Goal: Use online tool/utility: Utilize a website feature to perform a specific function

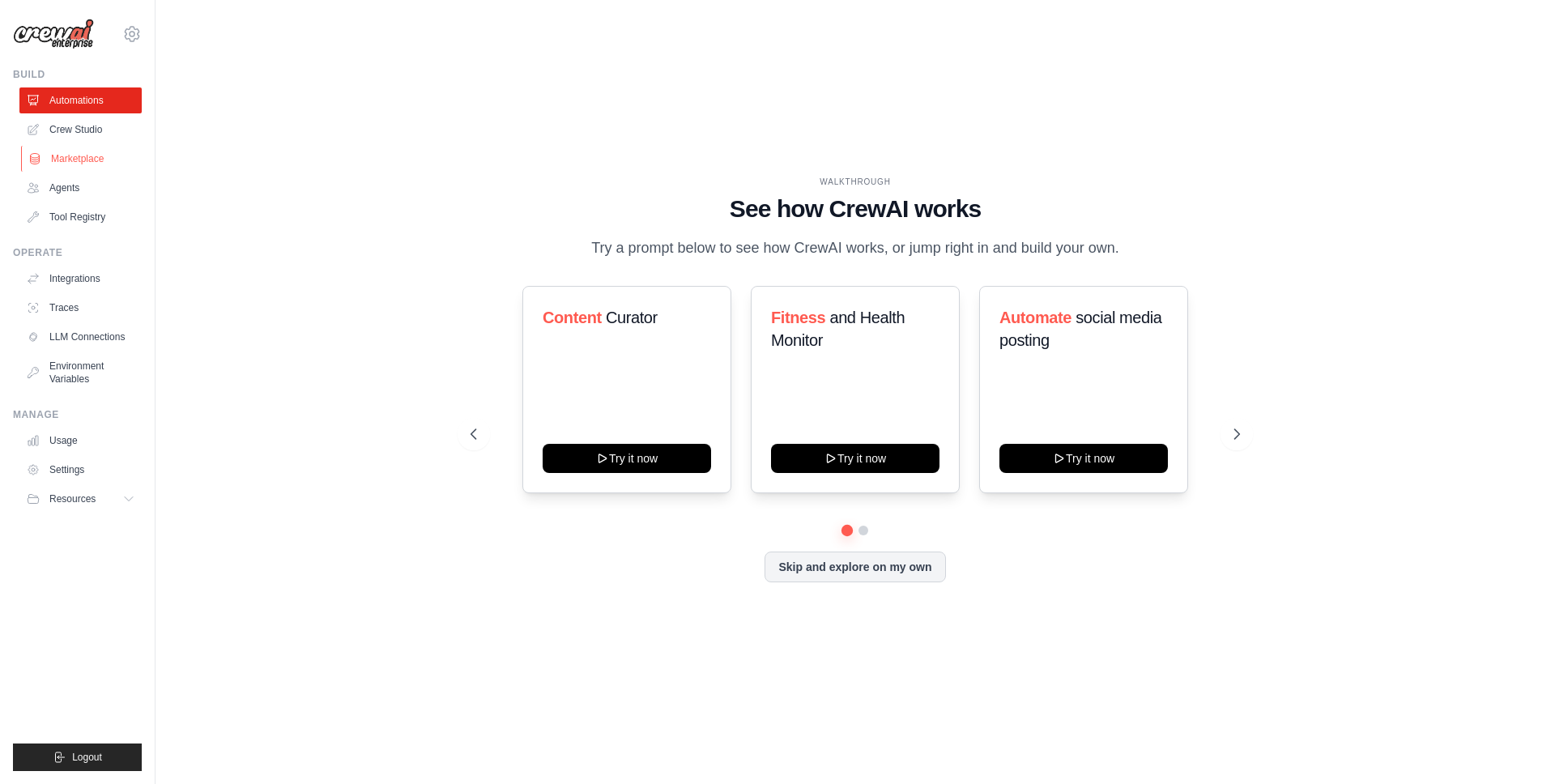
click at [96, 152] on link "Marketplace" at bounding box center [82, 159] width 122 height 26
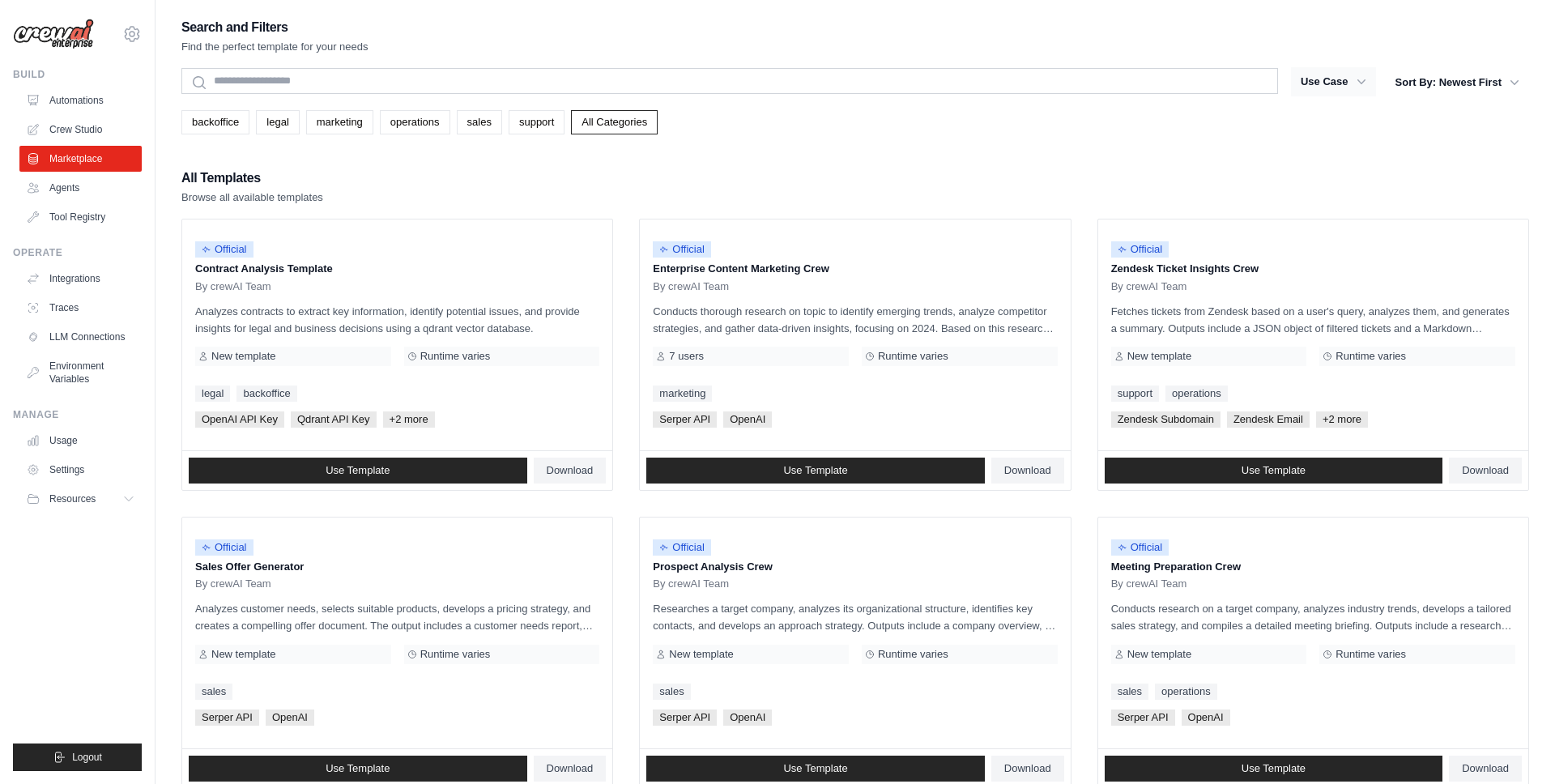
click at [1359, 80] on icon "button" at bounding box center [1360, 82] width 16 height 16
click at [1349, 81] on button "Use Case" at bounding box center [1334, 82] width 85 height 29
click at [1350, 85] on button "Use Case" at bounding box center [1334, 82] width 85 height 29
click at [1364, 82] on icon "button" at bounding box center [1360, 82] width 16 height 16
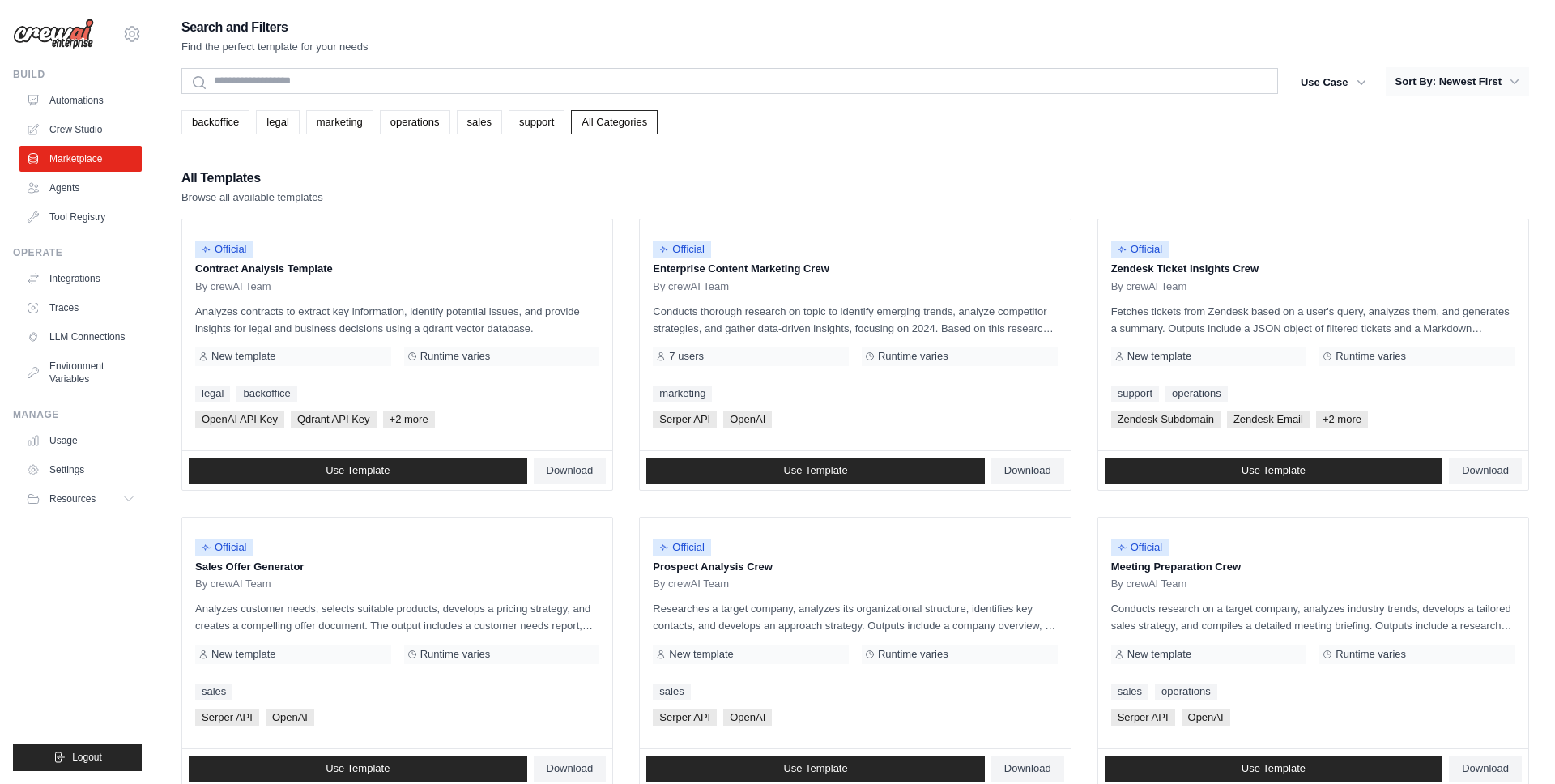
click at [1488, 80] on button "Sort By: Newest First" at bounding box center [1457, 82] width 143 height 29
click at [1435, 88] on button "Sort By: Newest First" at bounding box center [1457, 82] width 143 height 29
drag, startPoint x: 1286, startPoint y: 119, endPoint x: 1276, endPoint y: 121, distance: 10.2
click at [1282, 121] on div "backoffice legal marketing operations sales support All Categories" at bounding box center [854, 122] width 1347 height 25
click at [94, 91] on link "Automations" at bounding box center [82, 100] width 122 height 26
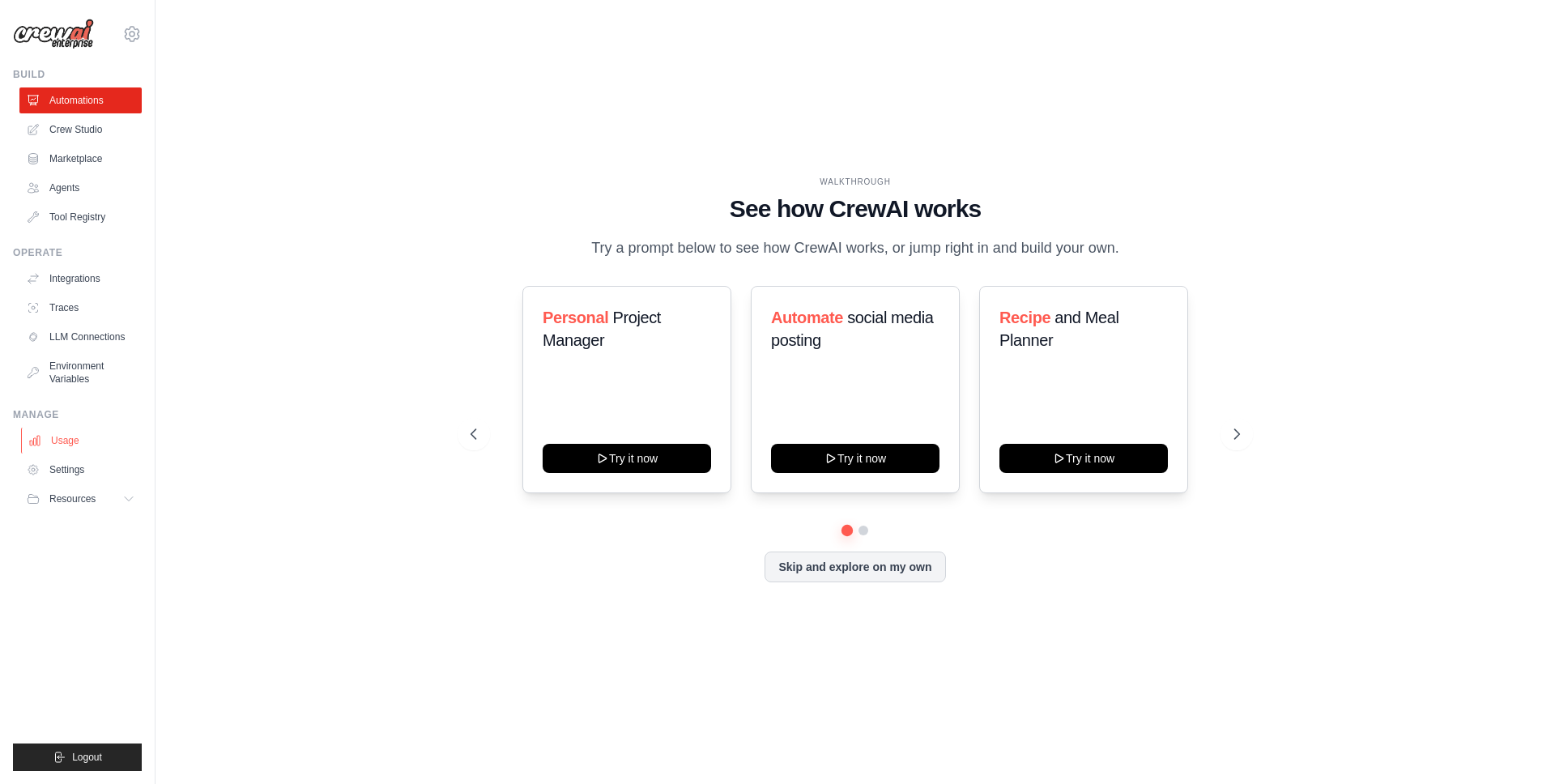
click at [63, 433] on link "Usage" at bounding box center [82, 439] width 122 height 26
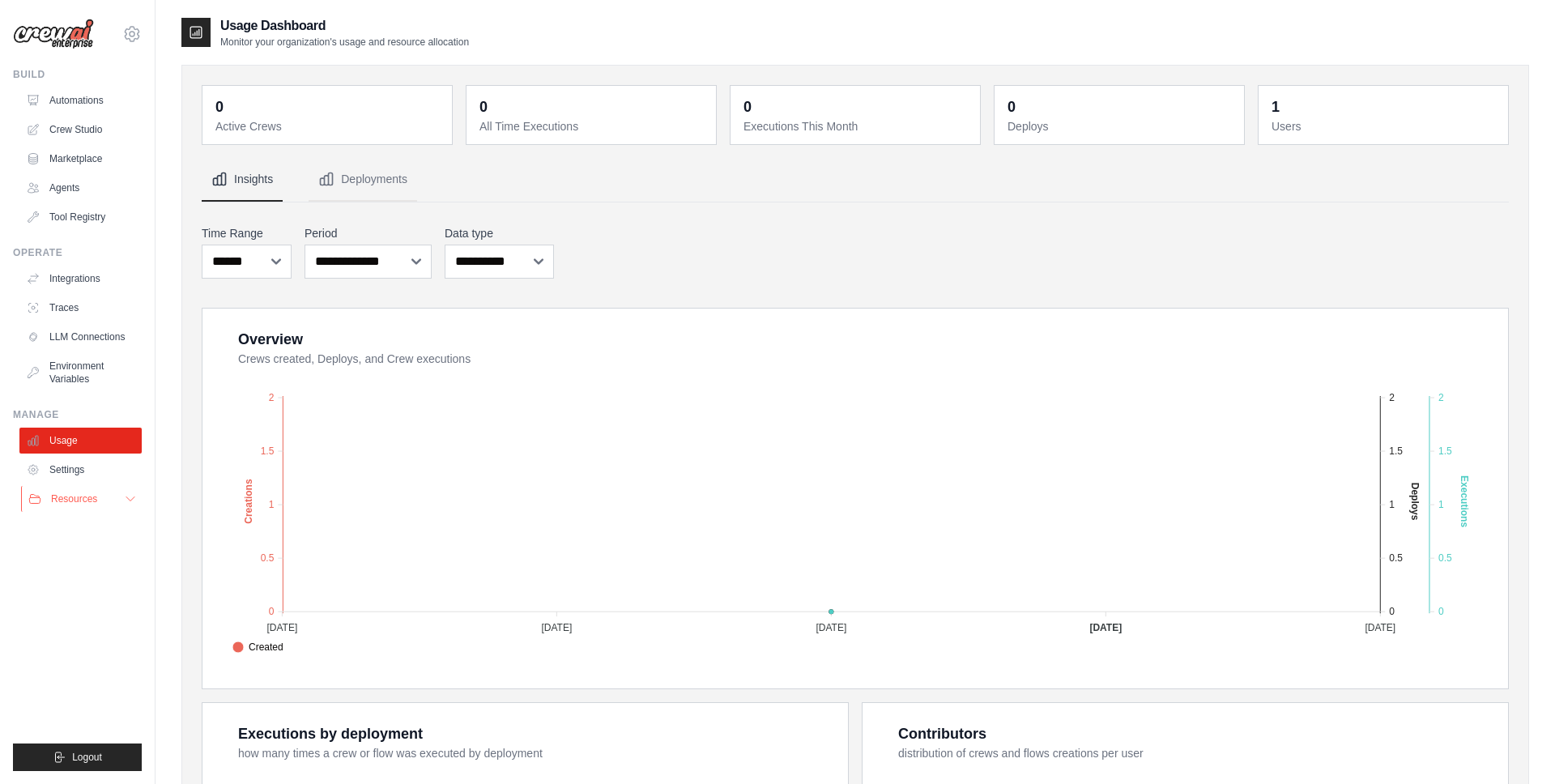
click at [97, 494] on span "Resources" at bounding box center [74, 499] width 47 height 13
click at [90, 382] on link "Environment Variables" at bounding box center [82, 372] width 122 height 39
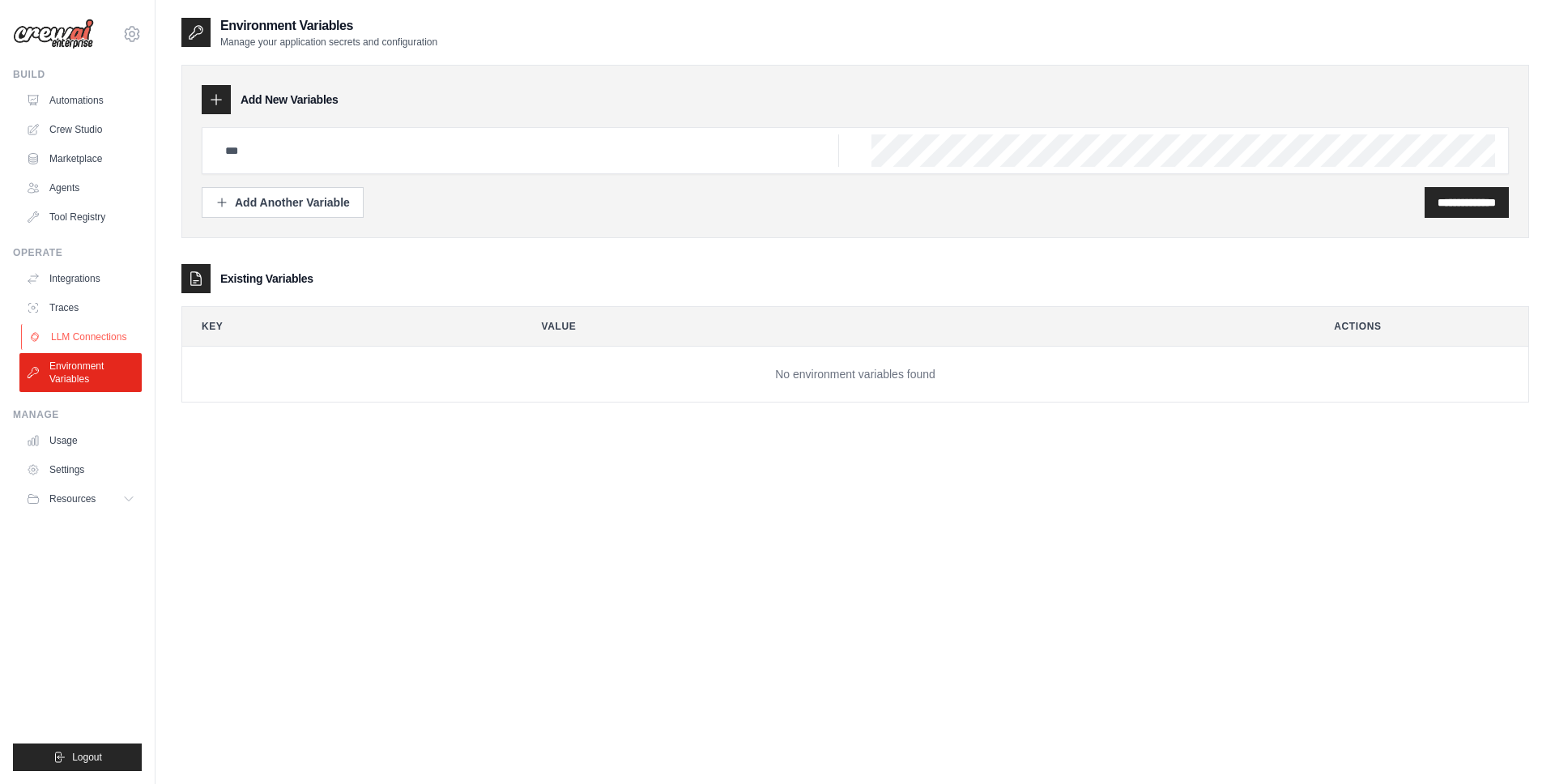
click at [85, 343] on link "LLM Connections" at bounding box center [82, 336] width 122 height 26
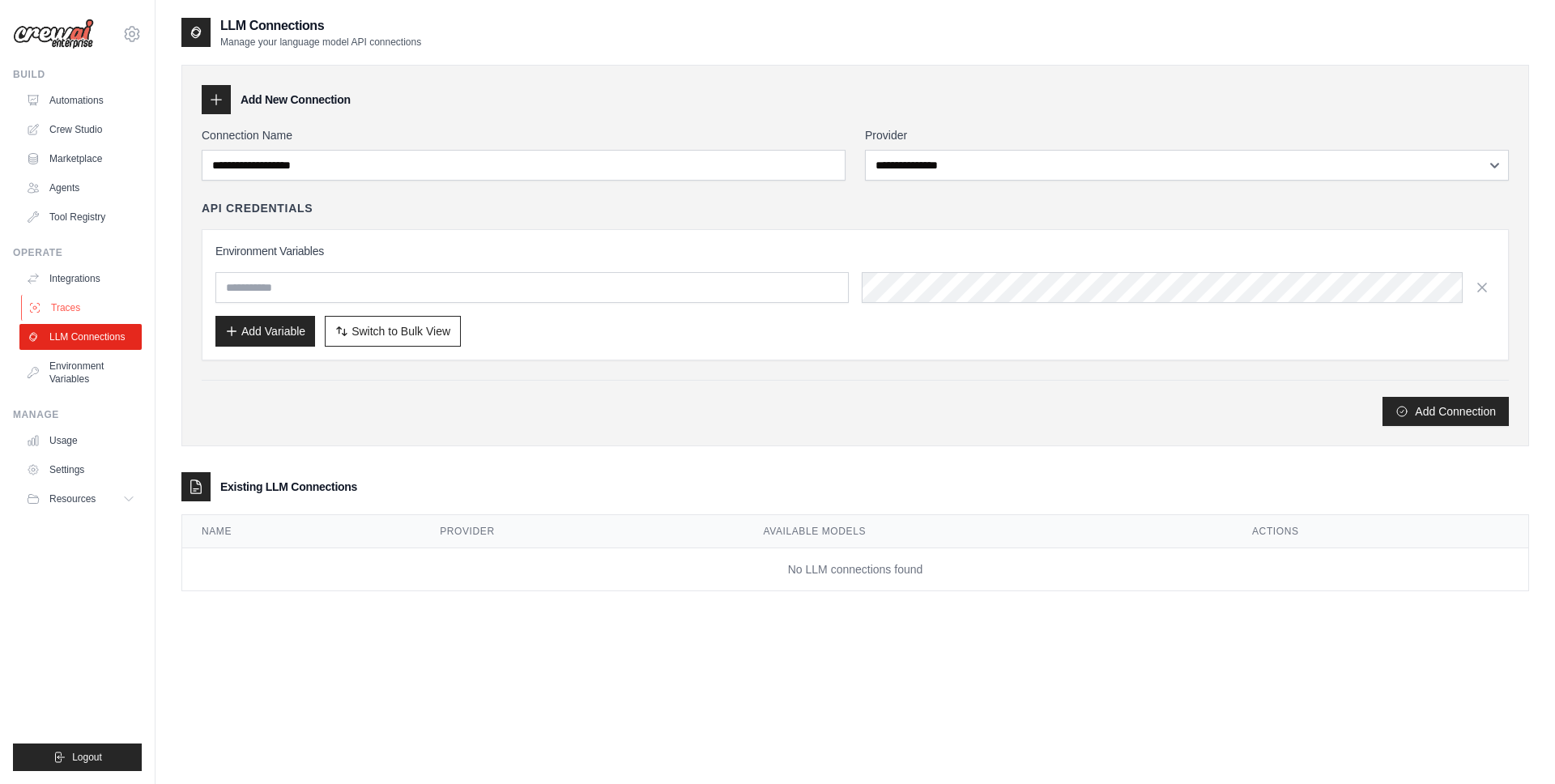
click at [69, 305] on link "Traces" at bounding box center [82, 308] width 122 height 26
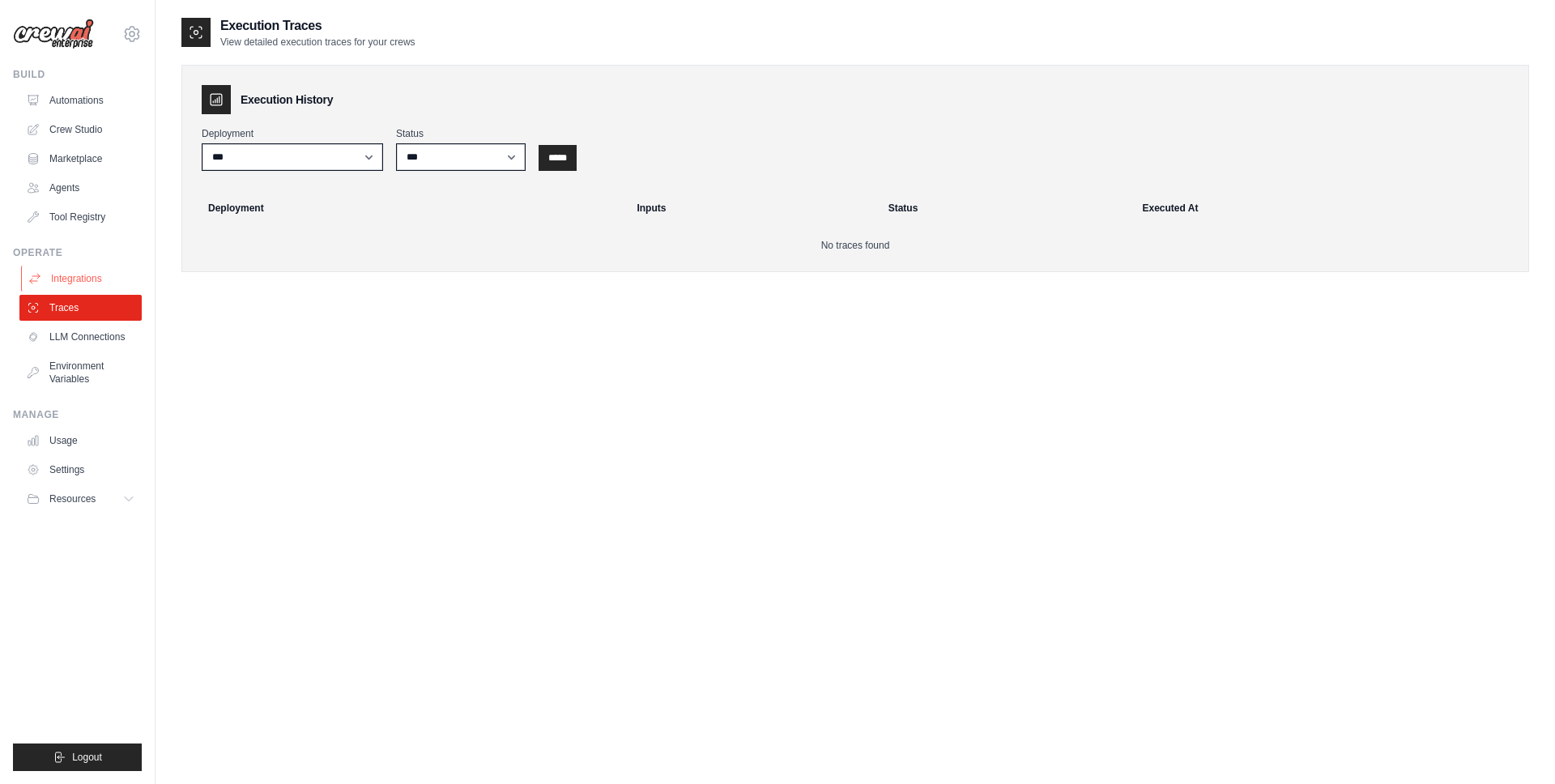
click at [63, 280] on link "Integrations" at bounding box center [82, 278] width 122 height 26
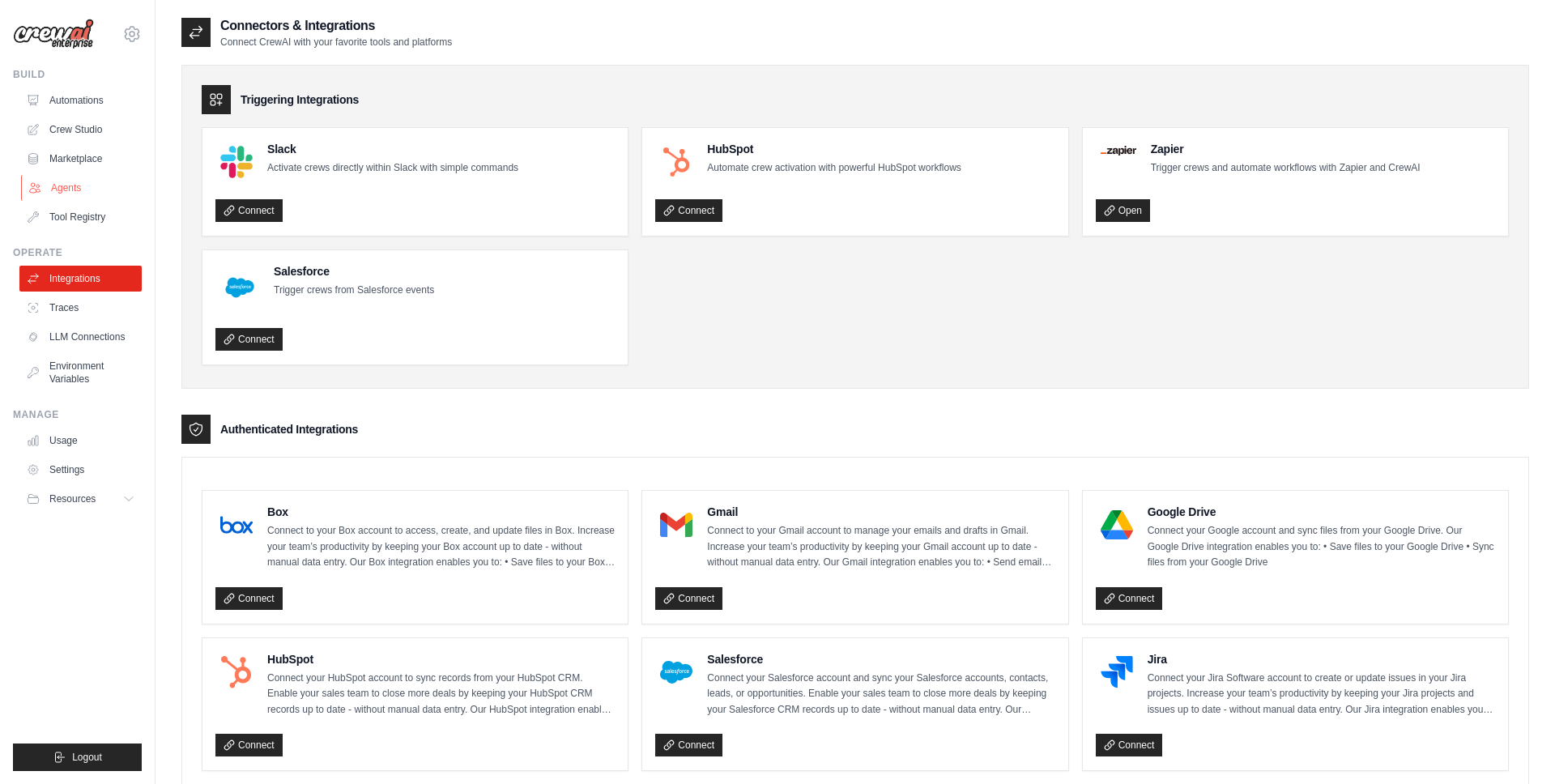
click at [66, 178] on link "Agents" at bounding box center [82, 187] width 122 height 26
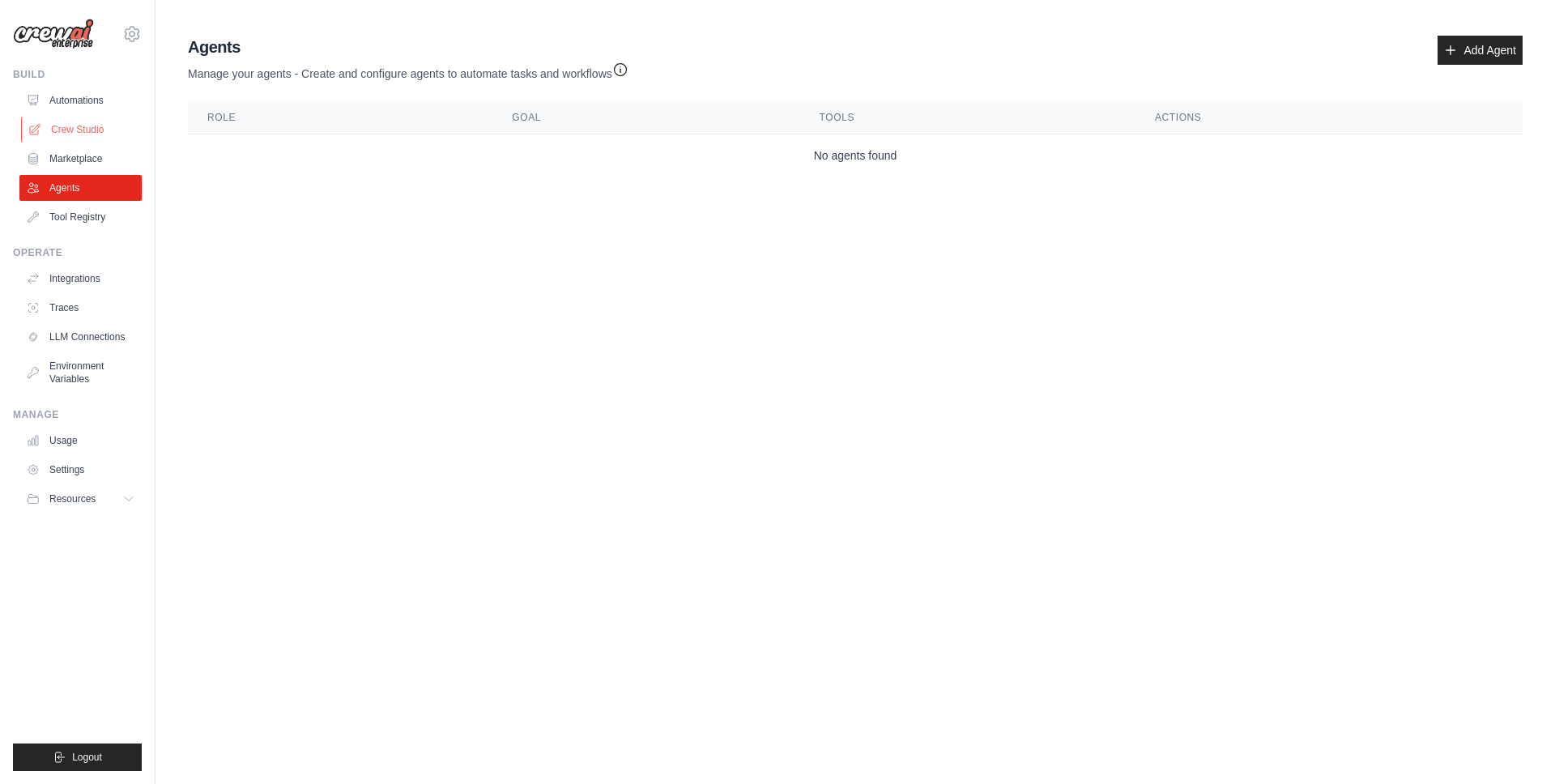
click at [70, 119] on link "Crew Studio" at bounding box center [82, 129] width 122 height 26
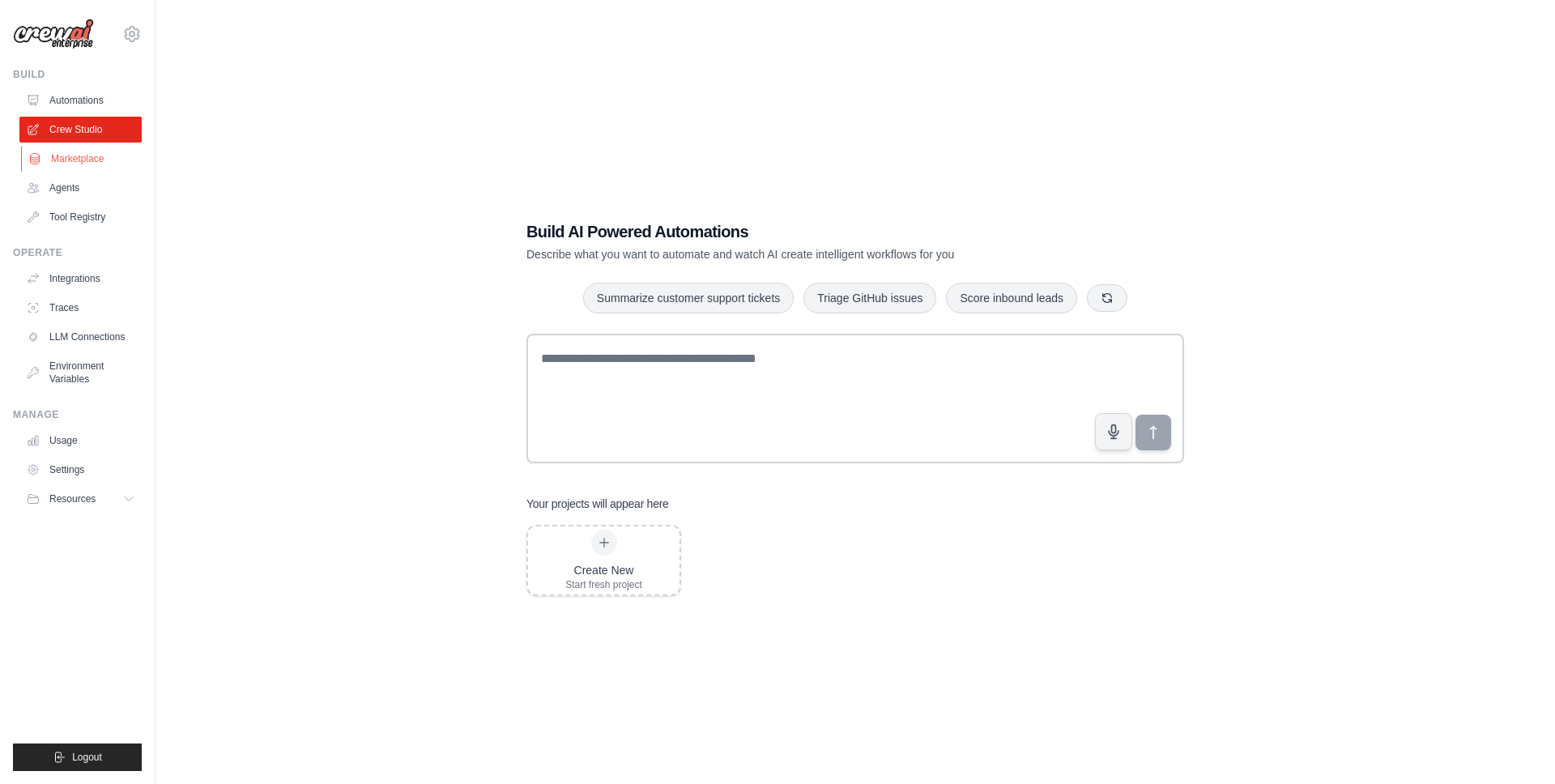
click at [83, 159] on link "Marketplace" at bounding box center [82, 159] width 122 height 26
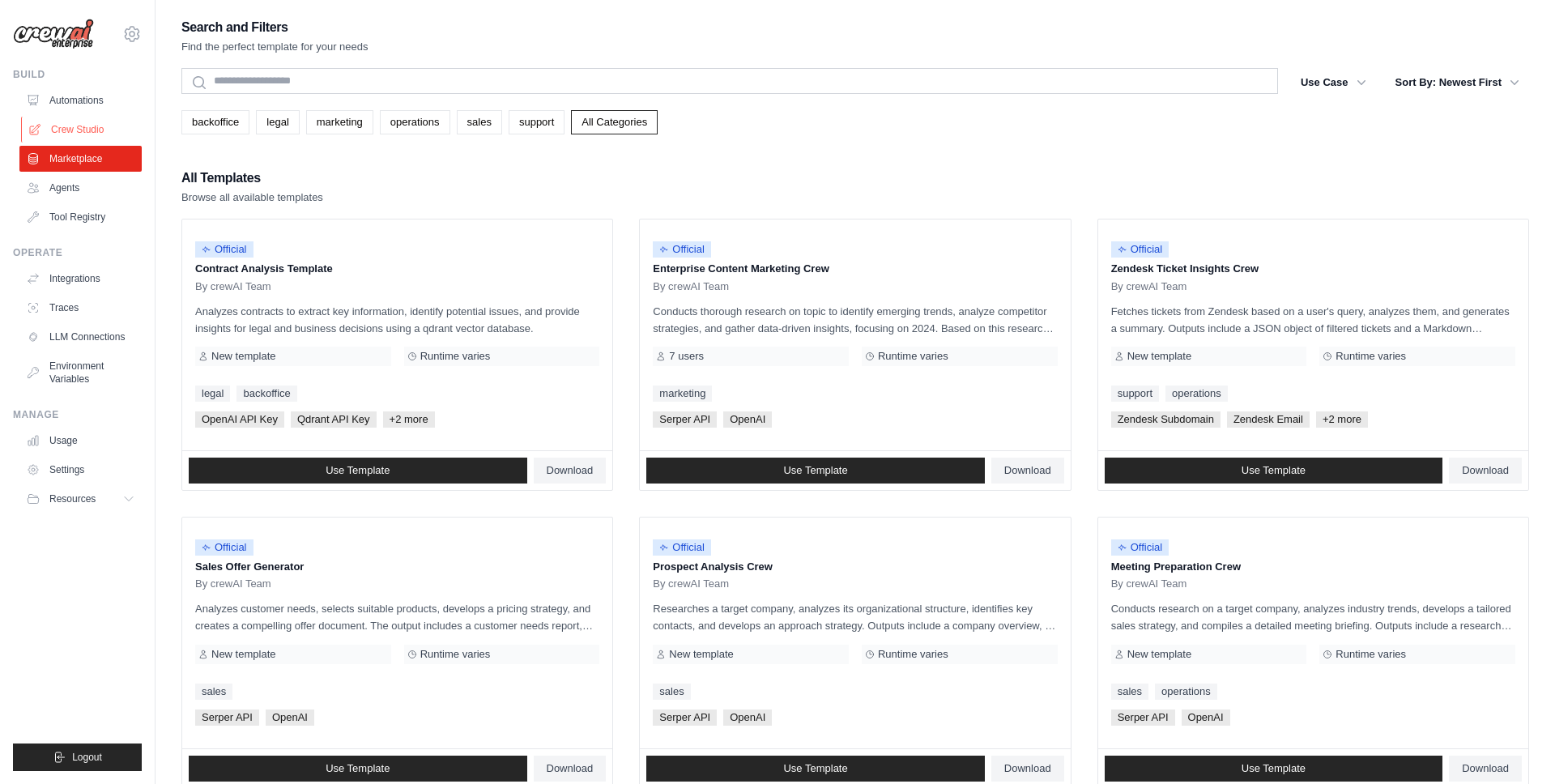
click at [96, 134] on link "Crew Studio" at bounding box center [82, 129] width 122 height 26
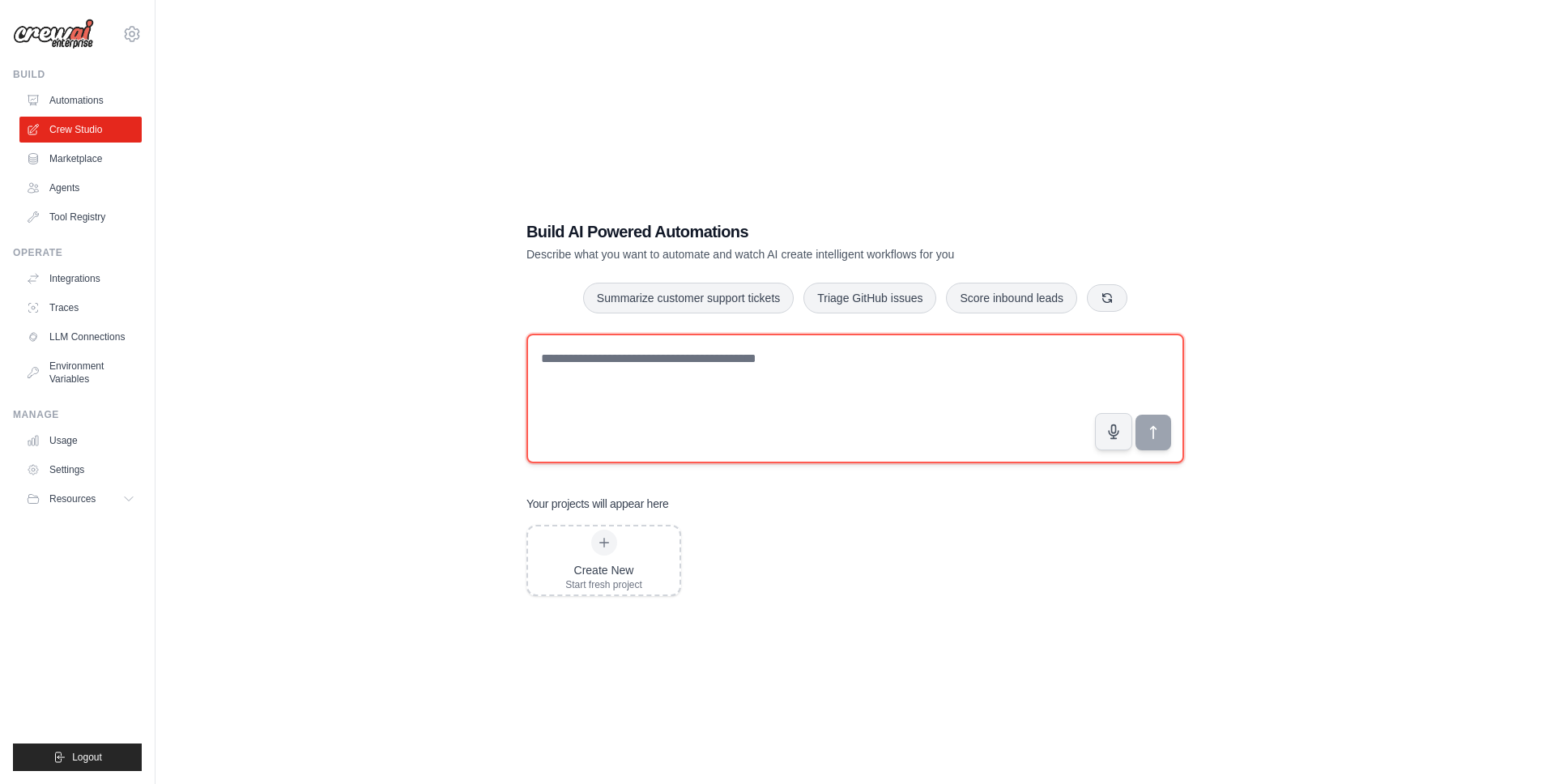
click at [571, 387] on textarea at bounding box center [854, 398] width 658 height 129
type textarea "**********"
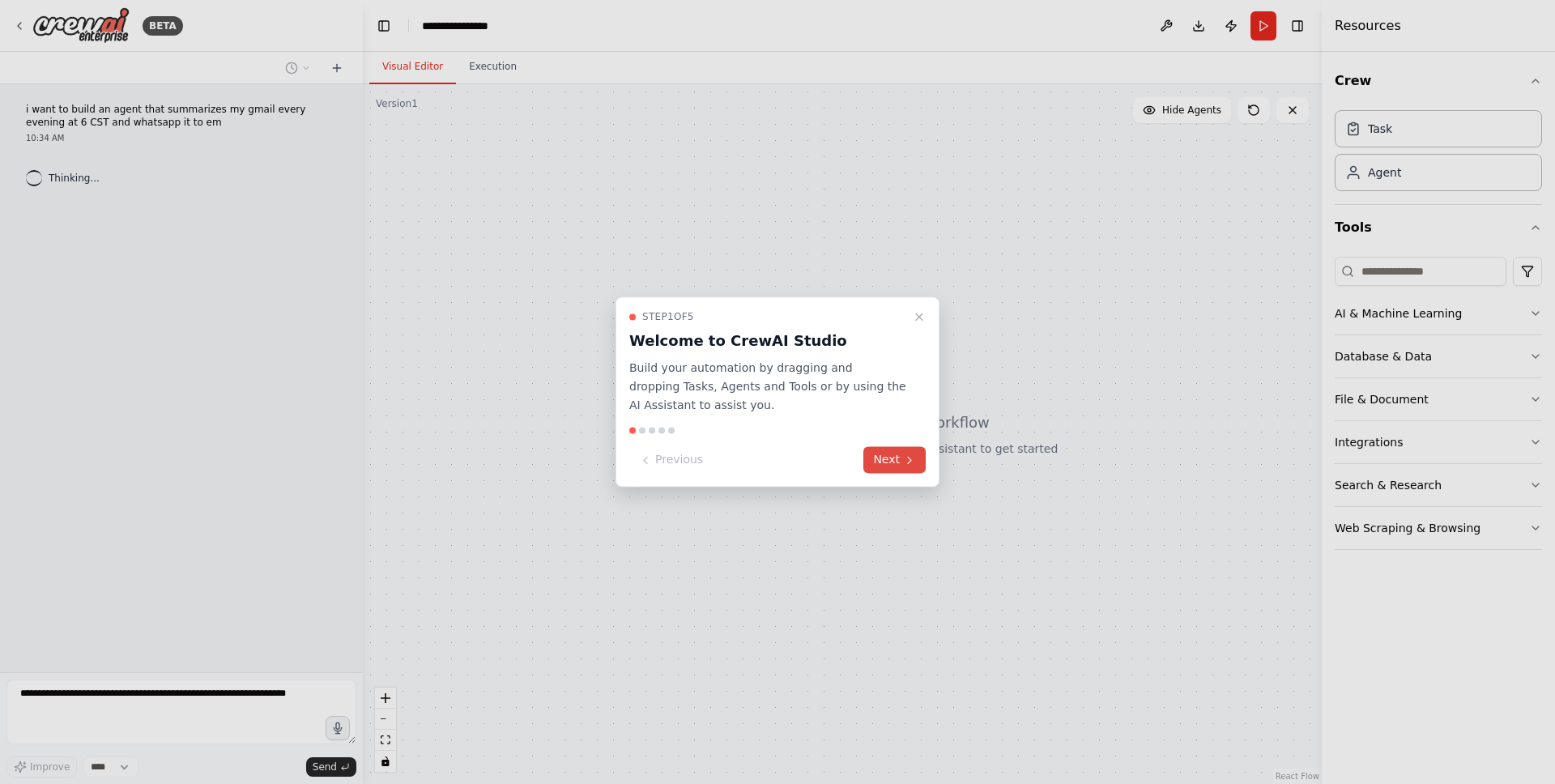
click at [893, 460] on button "Next" at bounding box center [894, 460] width 63 height 27
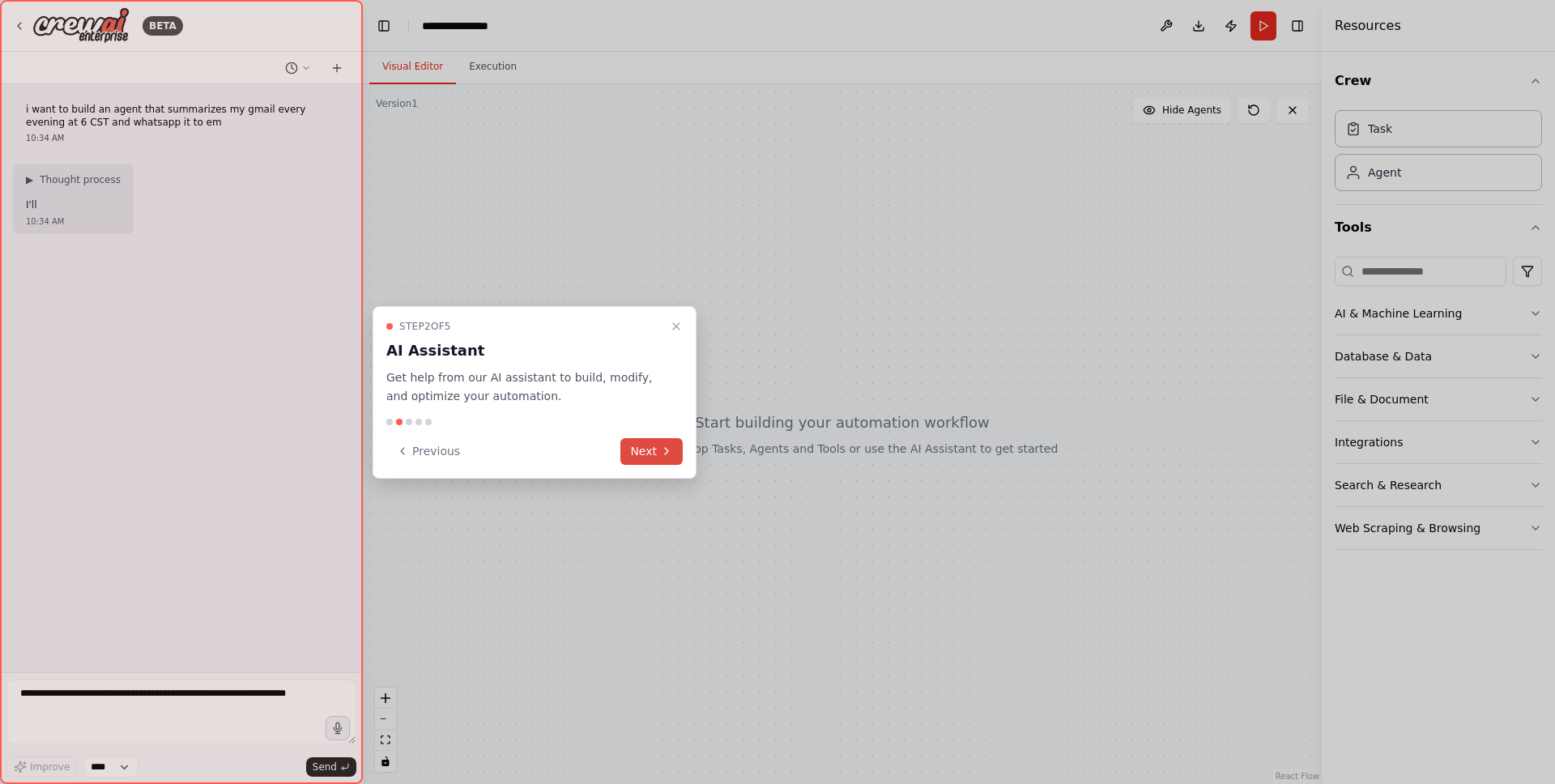
click at [642, 443] on button "Next" at bounding box center [651, 451] width 63 height 27
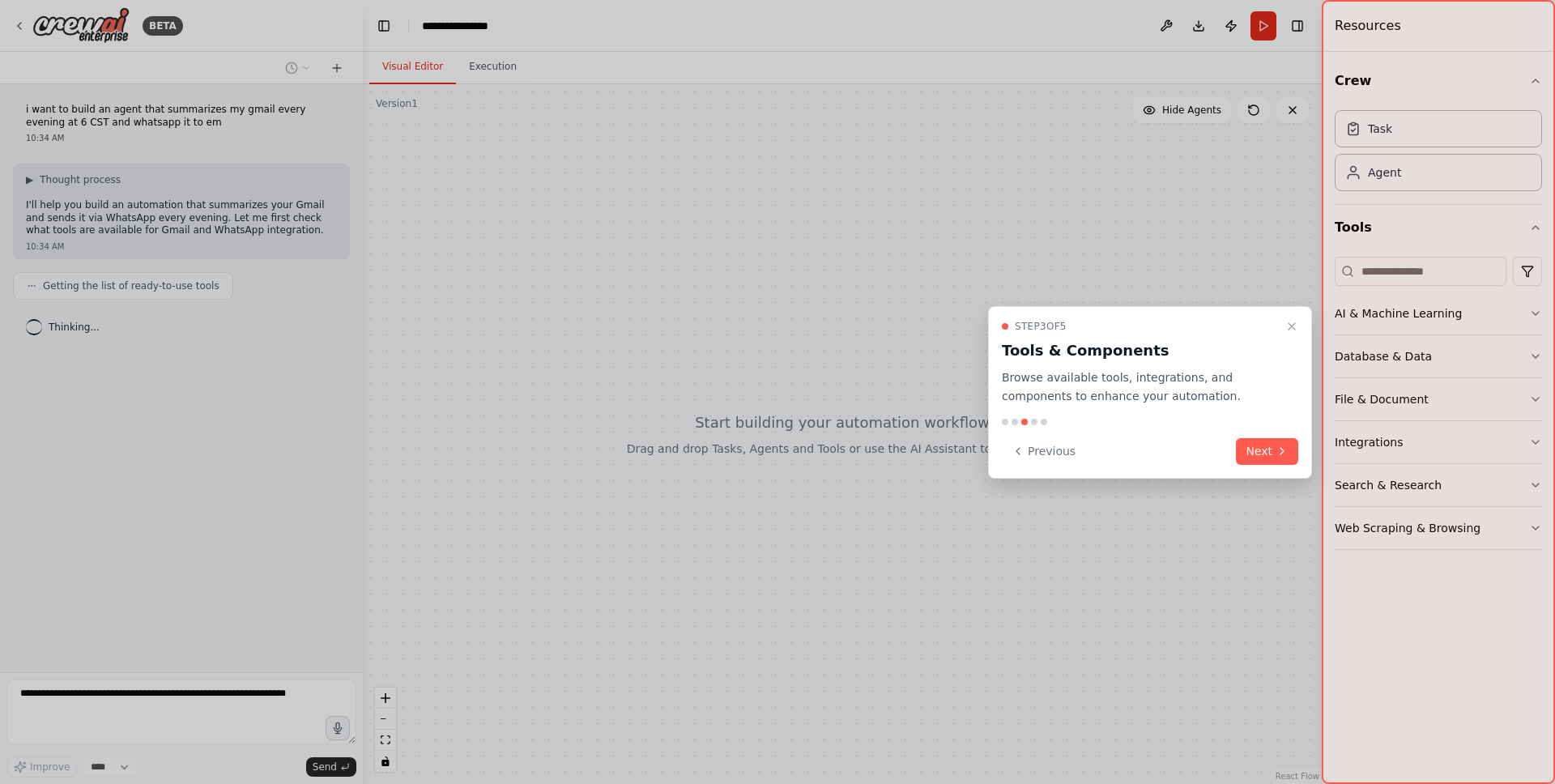
drag, startPoint x: 1296, startPoint y: 325, endPoint x: 1102, endPoint y: 317, distance: 194.2
click at [1296, 325] on icon "Close walkthrough" at bounding box center [1292, 327] width 13 height 13
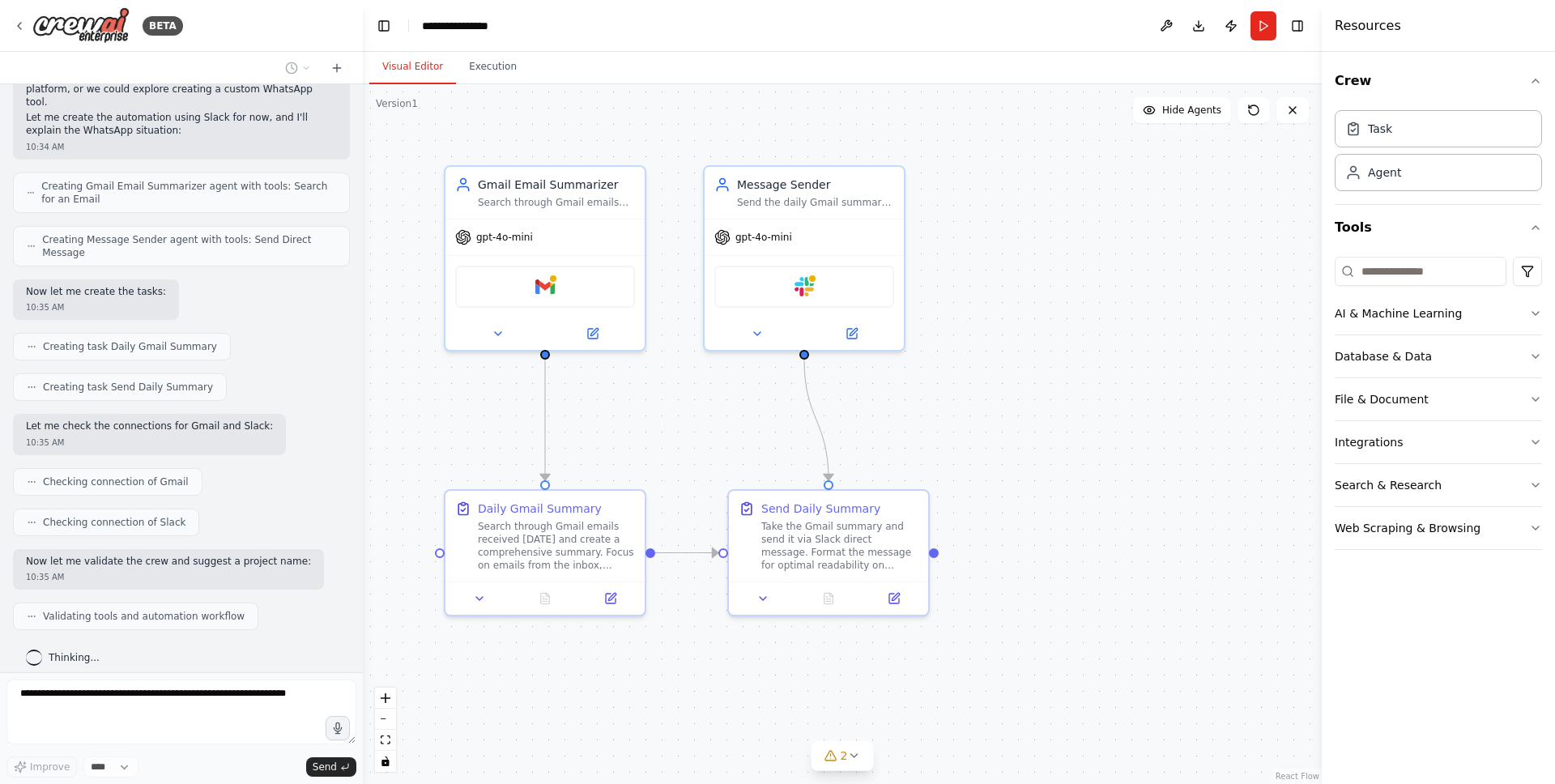
scroll to position [650, 0]
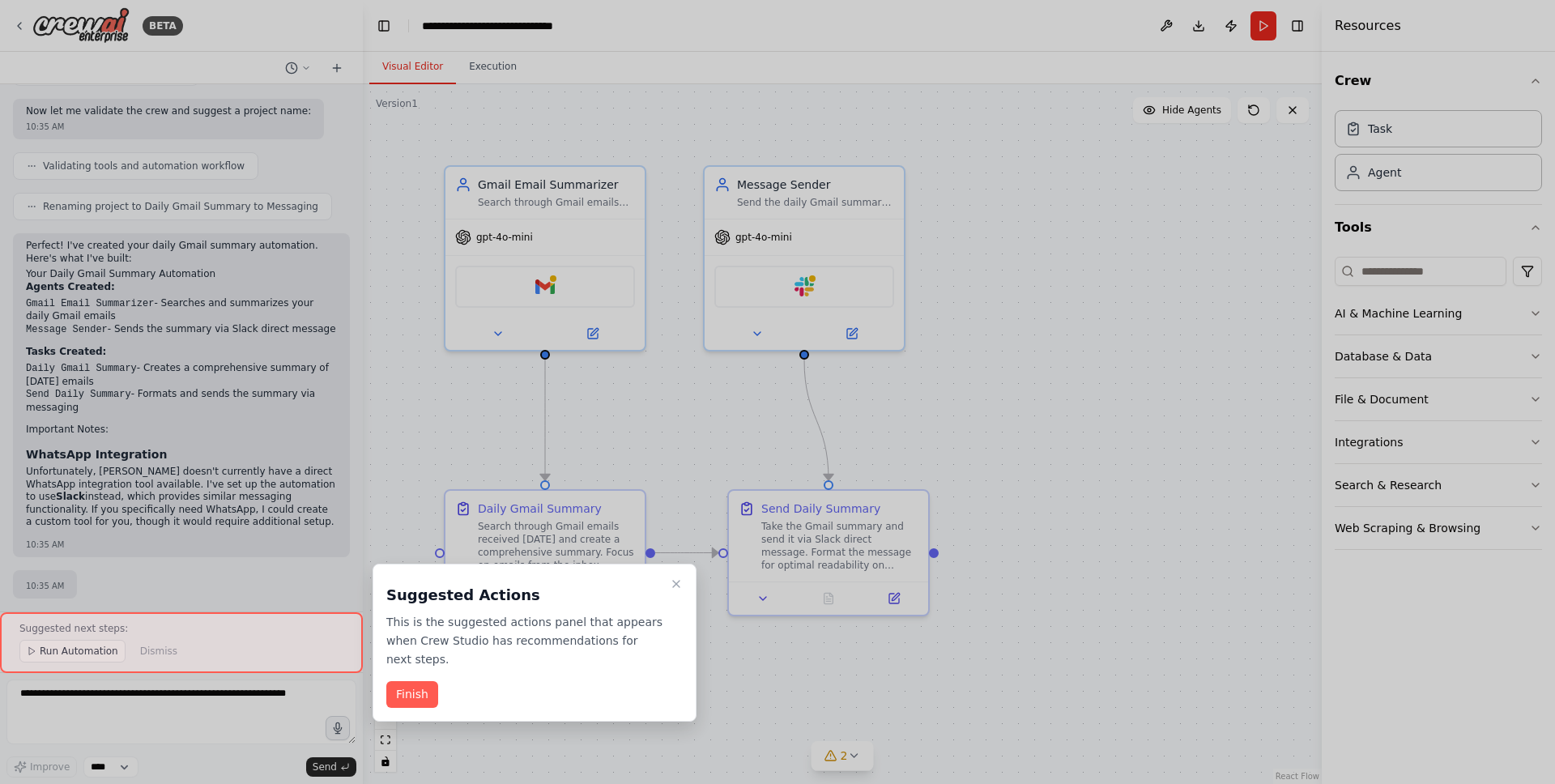
click at [678, 584] on icon "Close walkthrough" at bounding box center [676, 584] width 13 height 13
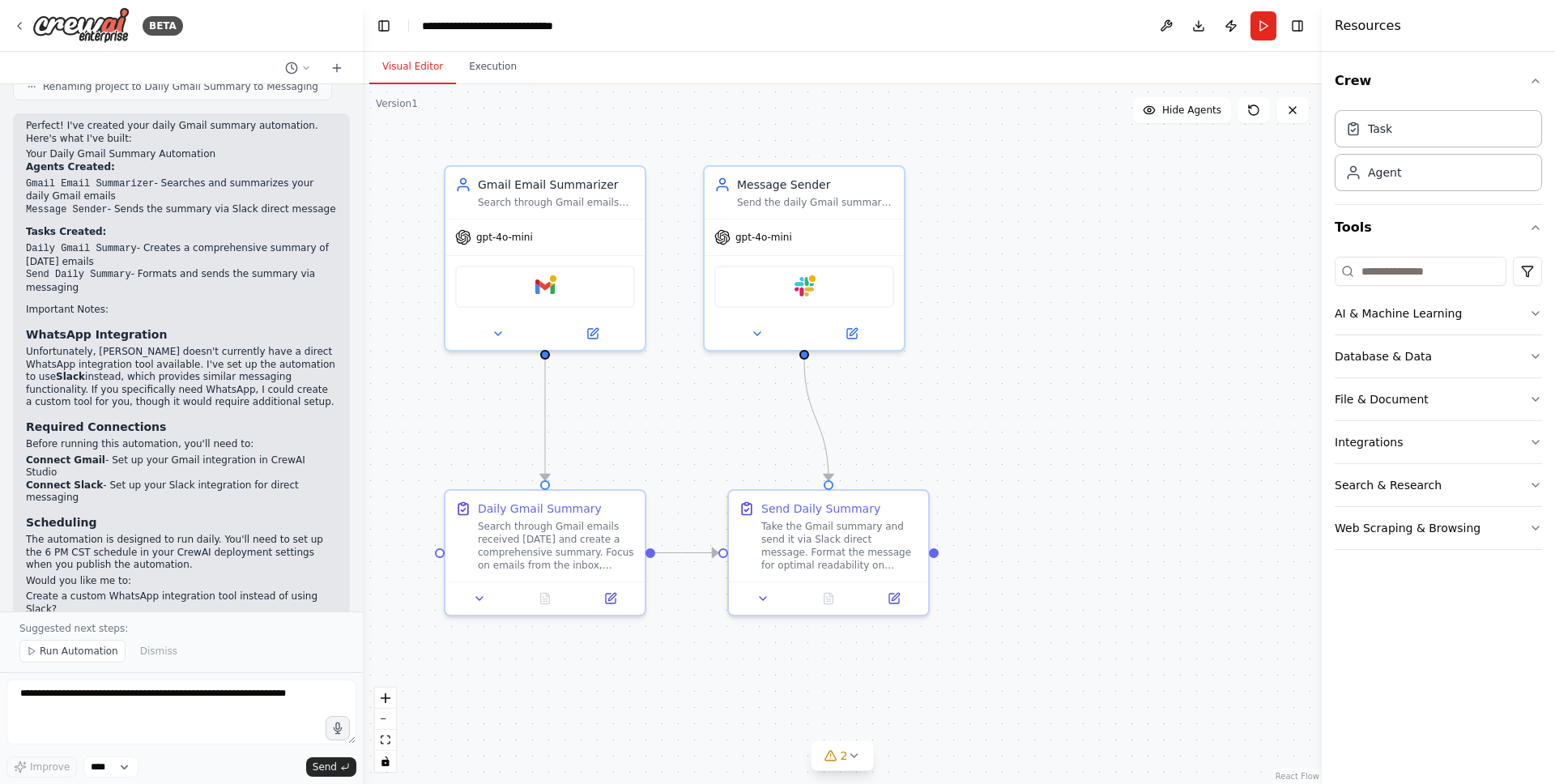
scroll to position [1168, 0]
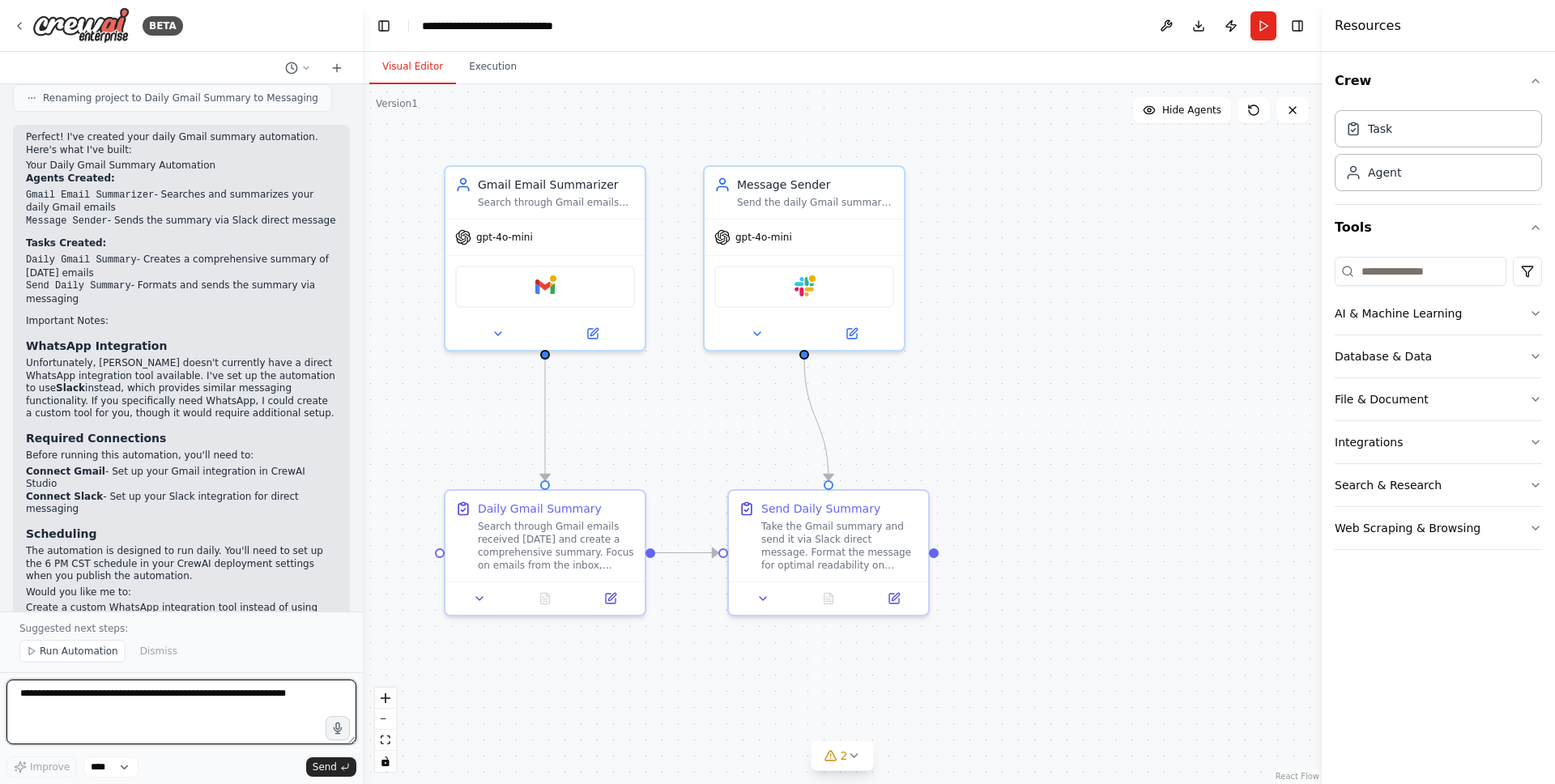
click at [171, 714] on textarea at bounding box center [181, 712] width 350 height 65
type textarea "**********"
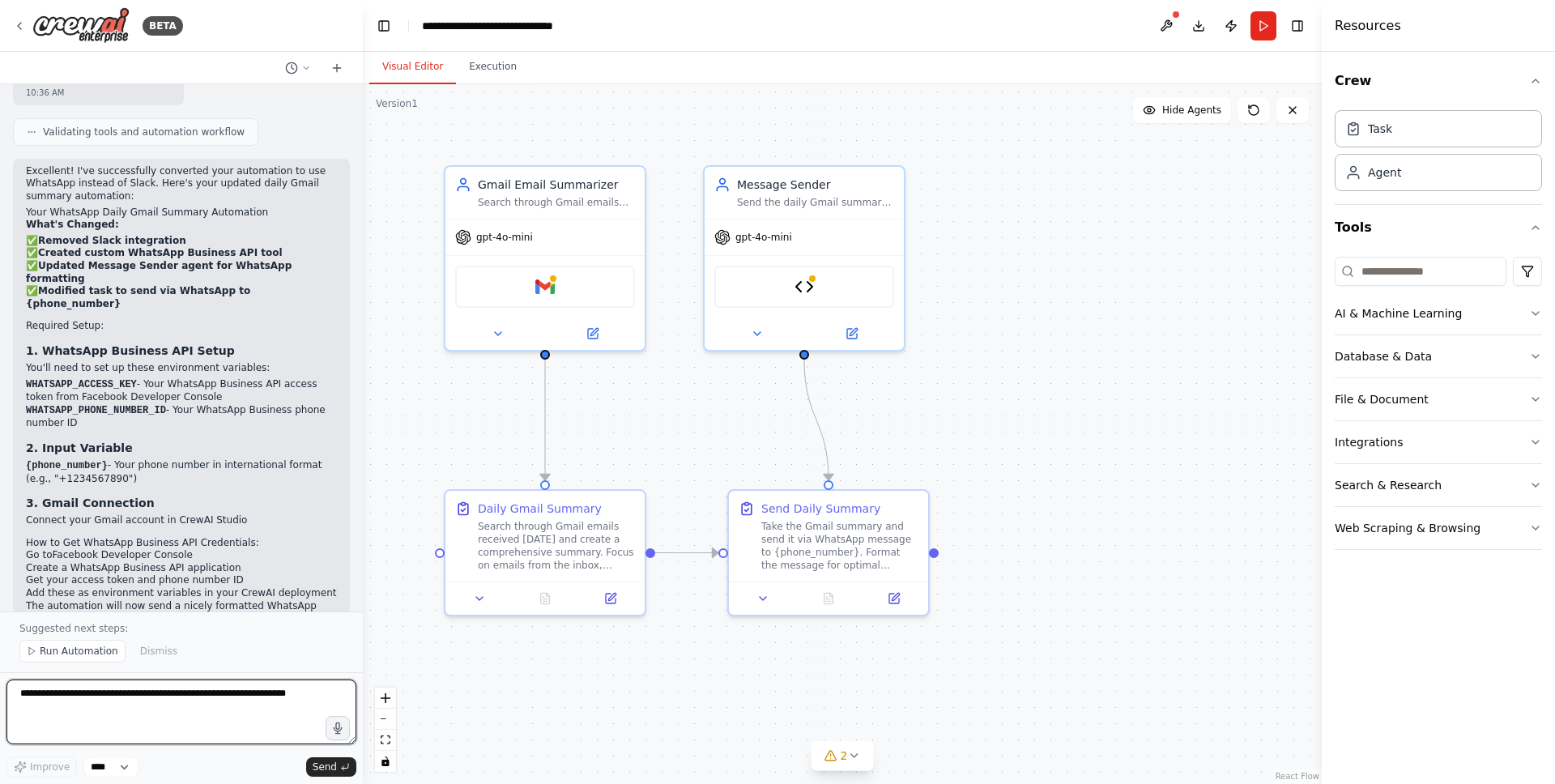
scroll to position [2820, 0]
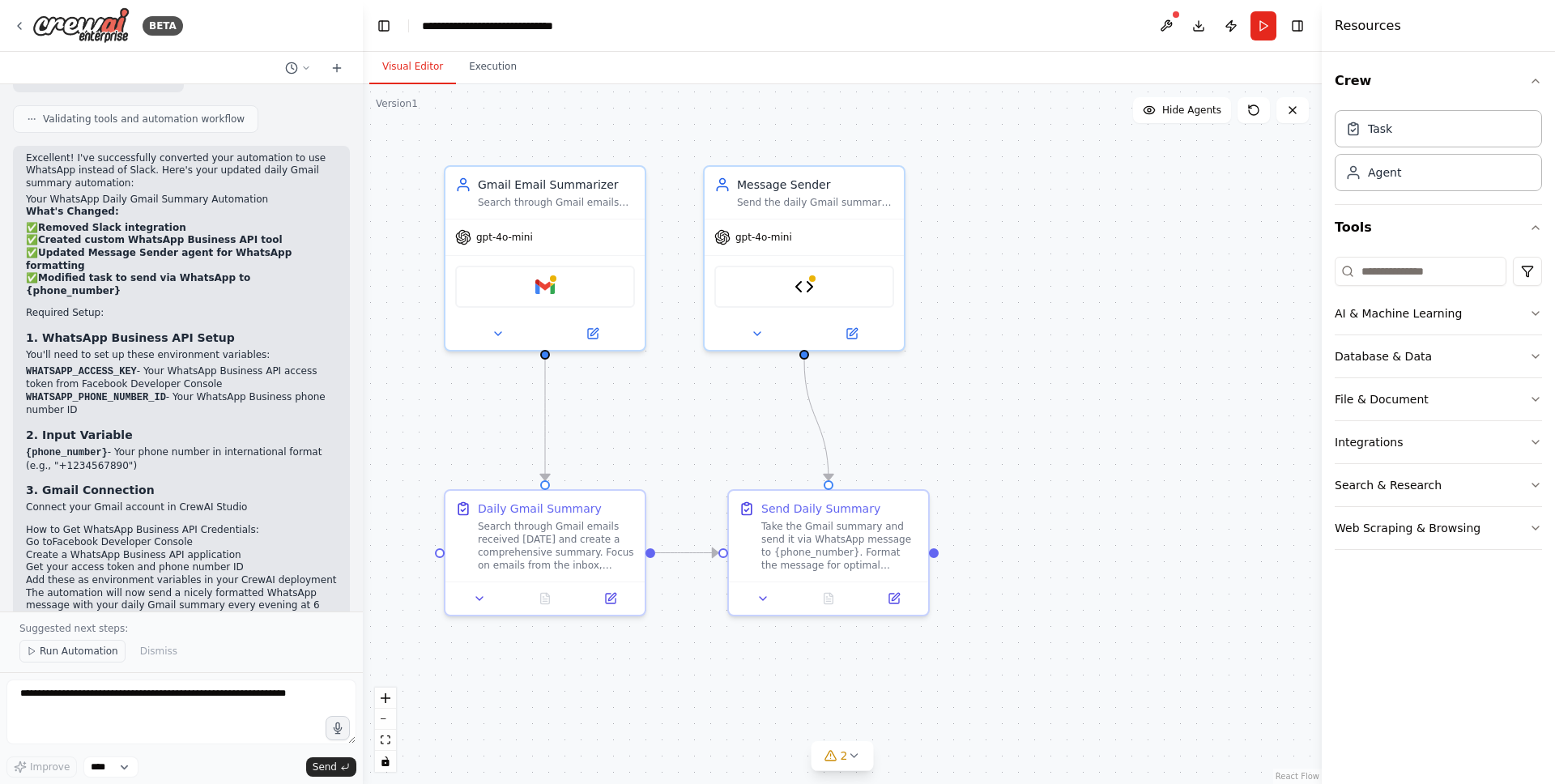
click at [78, 649] on span "Run Automation" at bounding box center [79, 651] width 79 height 13
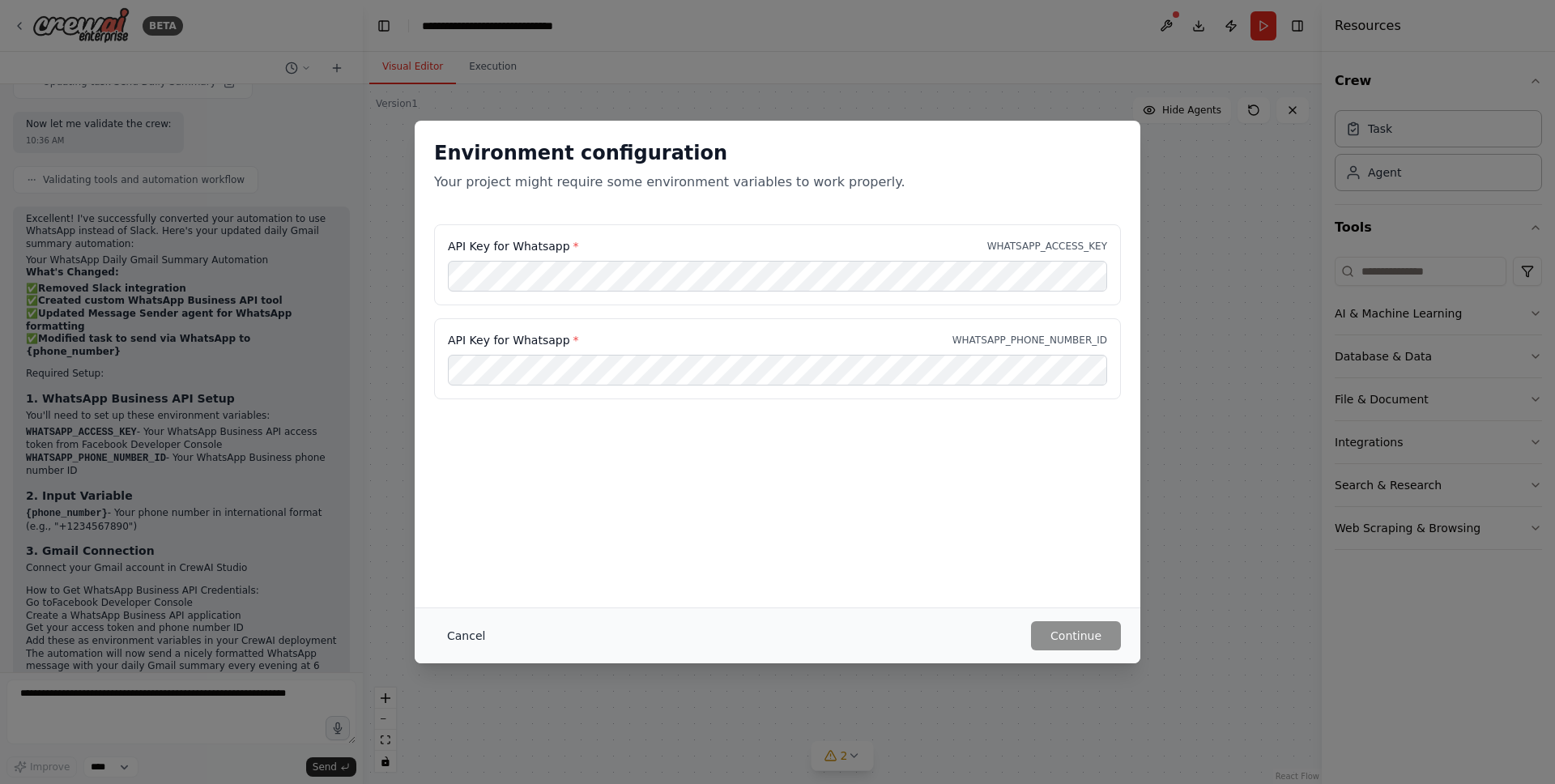
click at [443, 638] on button "Cancel" at bounding box center [465, 635] width 64 height 29
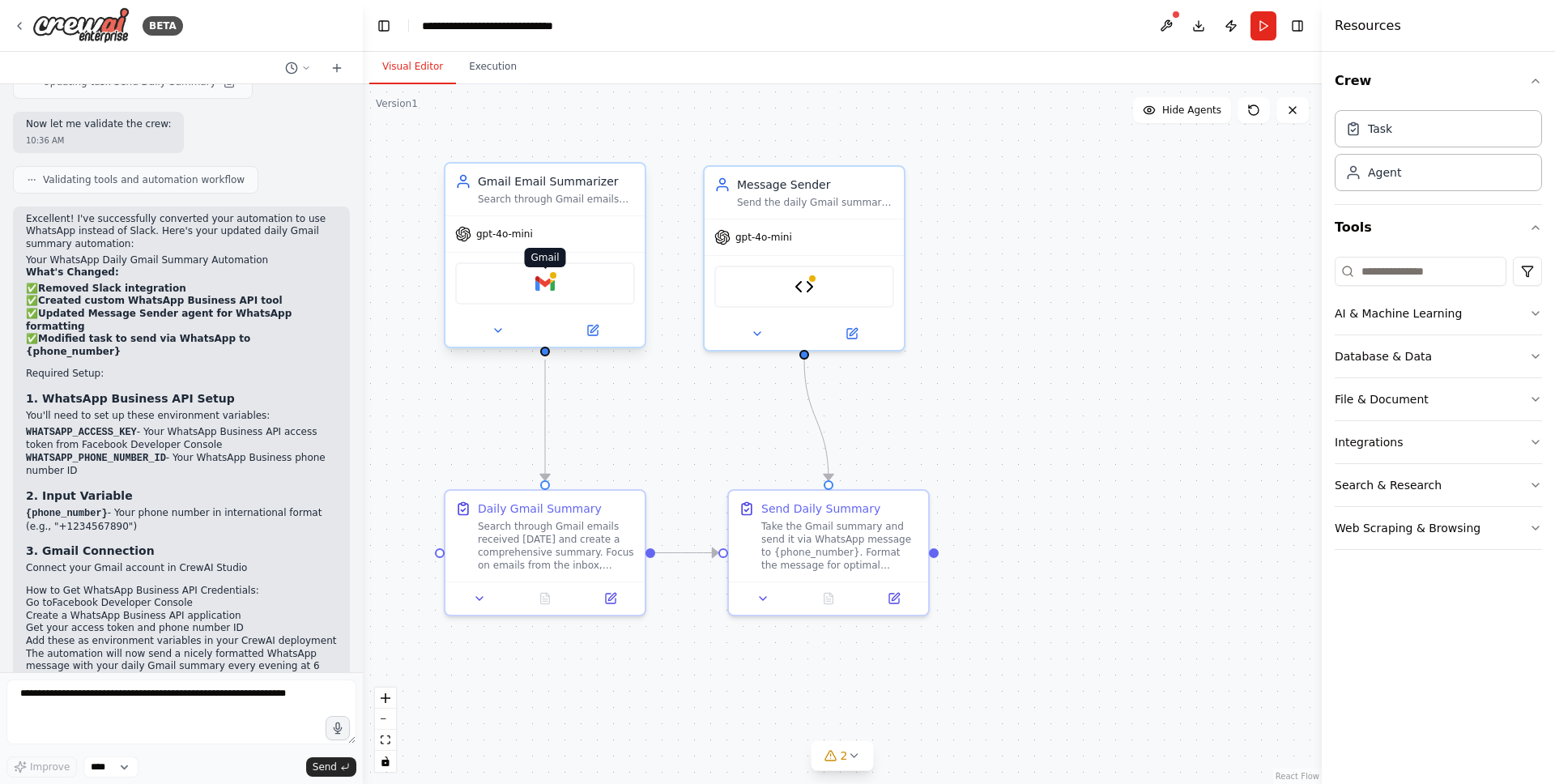
click at [539, 278] on img at bounding box center [545, 283] width 19 height 19
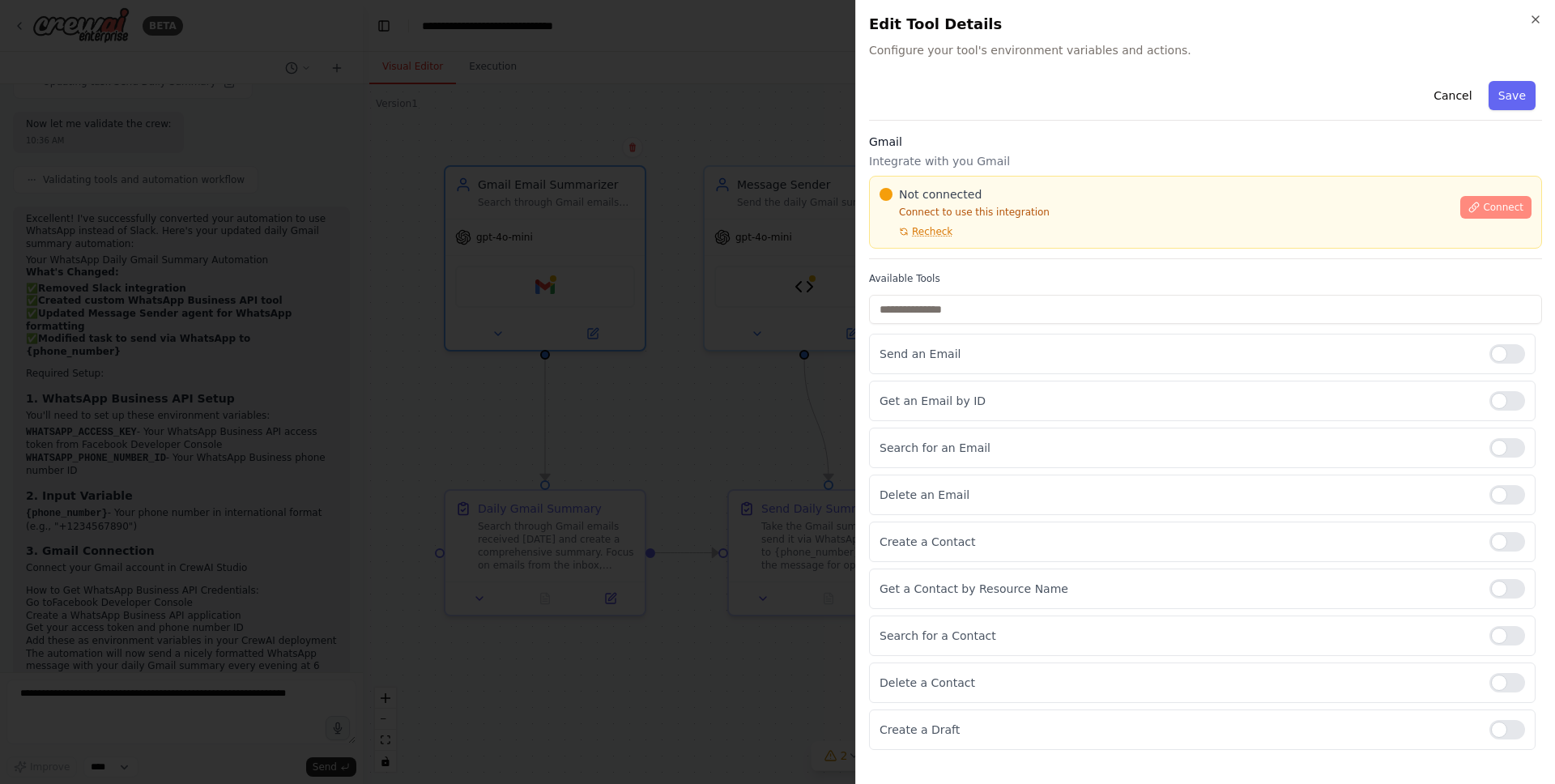
click at [1502, 207] on span "Connect" at bounding box center [1503, 208] width 41 height 13
click at [933, 268] on div "Cancel Save Gmail Integrate with you Gmail Not connected Connect to use this in…" at bounding box center [1205, 411] width 673 height 675
click at [911, 260] on div "Cancel Save Gmail Integrate with you Gmail Not connected Connect to use this in…" at bounding box center [1205, 411] width 673 height 675
click at [945, 257] on div "Gmail Integrate with you Gmail Not connected Connect to use this integration Re…" at bounding box center [1205, 196] width 673 height 125
click at [935, 255] on div "Gmail Integrate with you Gmail Not connected Connect to use this integration Re…" at bounding box center [1205, 196] width 673 height 125
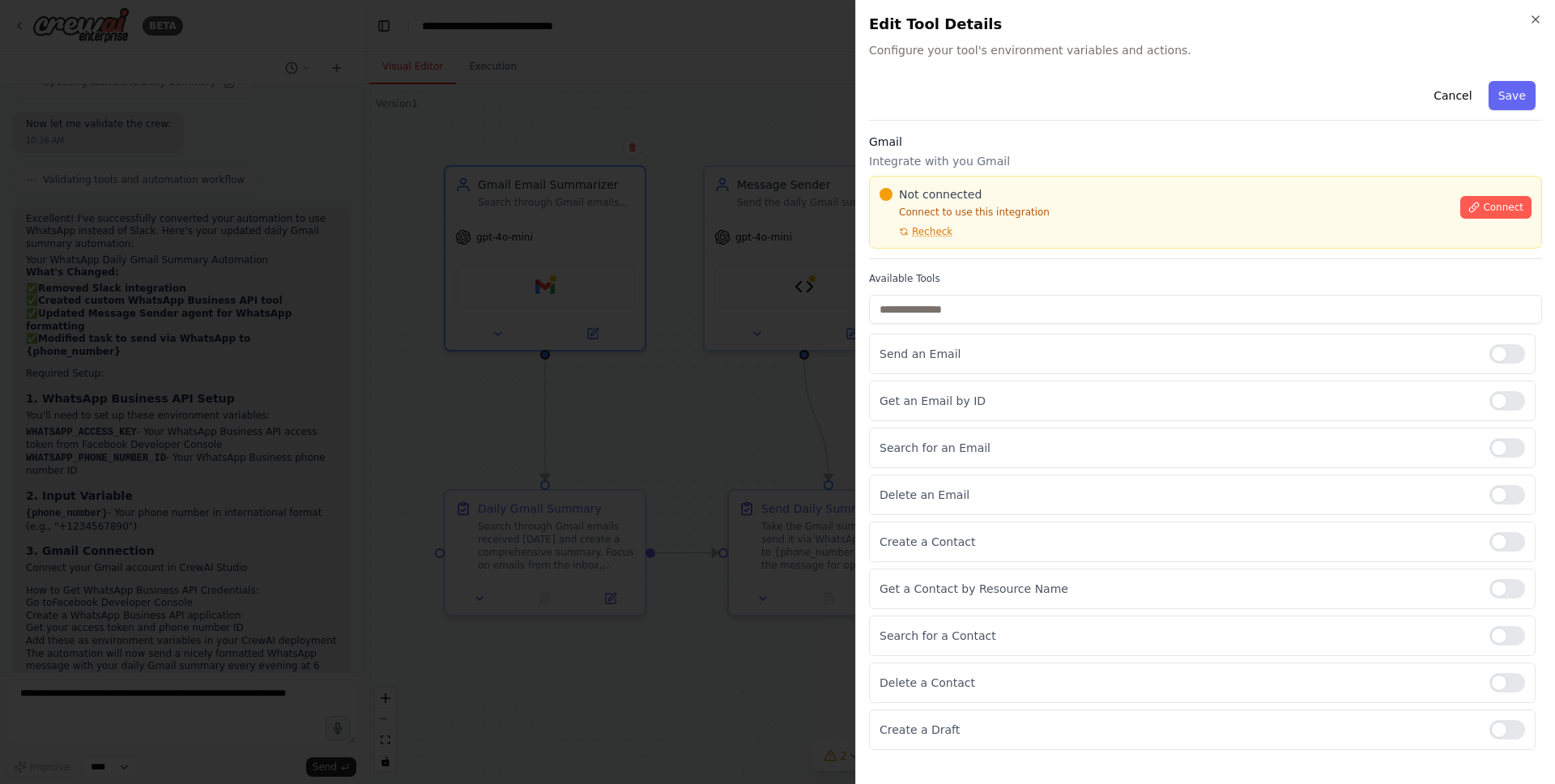
click at [976, 257] on div "Gmail Integrate with you Gmail Not connected Connect to use this integration Re…" at bounding box center [1205, 196] width 673 height 125
click at [977, 257] on div "Gmail Integrate with you Gmail Not connected Connect to use this integration Re…" at bounding box center [1205, 196] width 673 height 125
click at [661, 321] on div at bounding box center [778, 392] width 1555 height 784
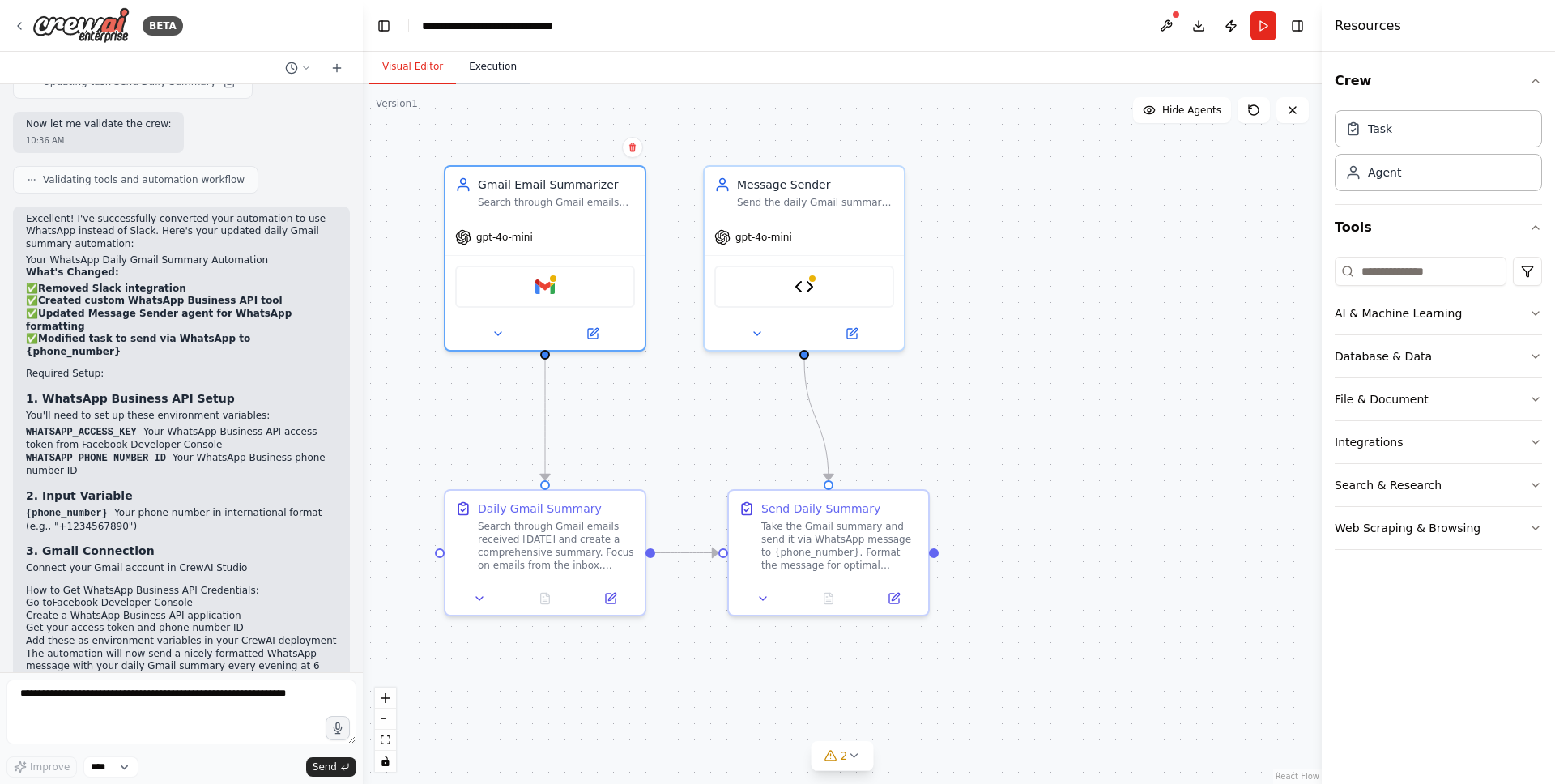
click at [490, 63] on button "Execution" at bounding box center [493, 67] width 74 height 34
click at [403, 69] on button "Visual Editor" at bounding box center [412, 67] width 86 height 34
